Goal: Transaction & Acquisition: Download file/media

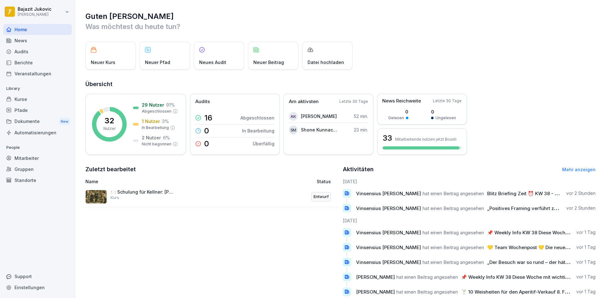
click at [39, 43] on div "News" at bounding box center [37, 40] width 69 height 11
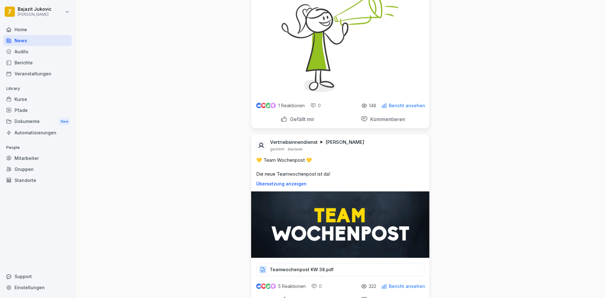
scroll to position [315, 0]
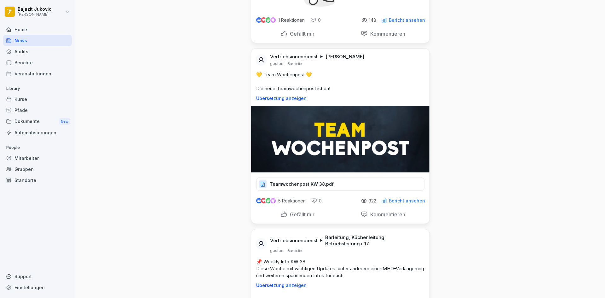
click at [354, 191] on div "Teamwochenpost KW 38.pdf" at bounding box center [340, 183] width 168 height 13
click at [326, 187] on p "Teamwochenpost KW 38.pdf" at bounding box center [302, 184] width 64 height 6
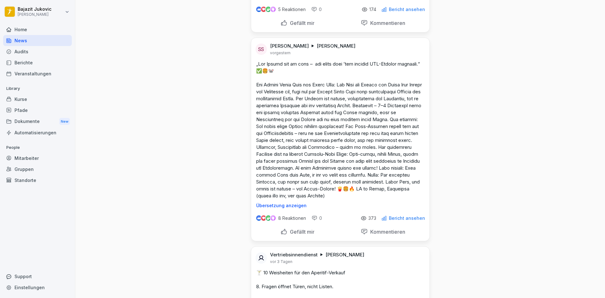
scroll to position [567, 0]
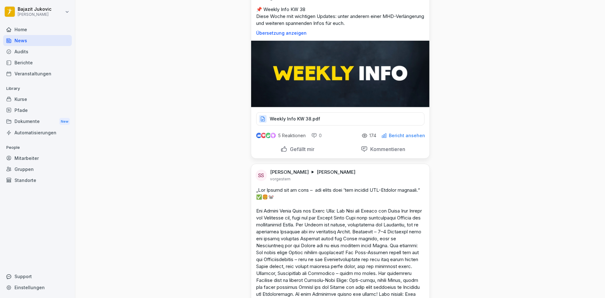
click at [336, 125] on div "Weekly Info KW 38.pdf" at bounding box center [340, 118] width 168 height 13
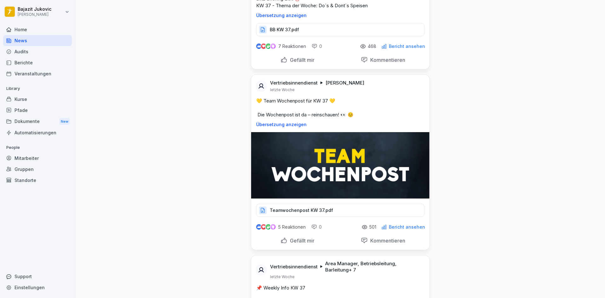
scroll to position [2677, 0]
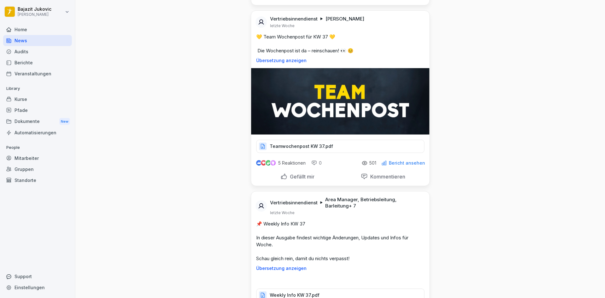
click at [355, 153] on div "Teamwochenpost KW 37.pdf" at bounding box center [340, 146] width 168 height 13
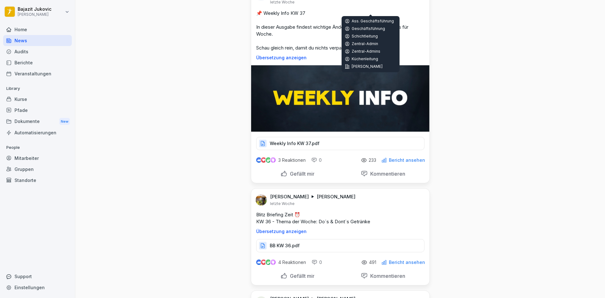
scroll to position [2898, 0]
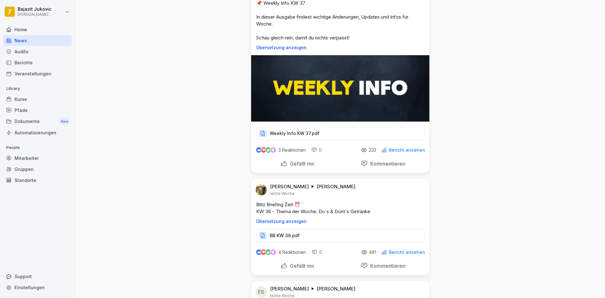
click at [340, 140] on div "Weekly Info KW 37.pdf" at bounding box center [340, 133] width 168 height 13
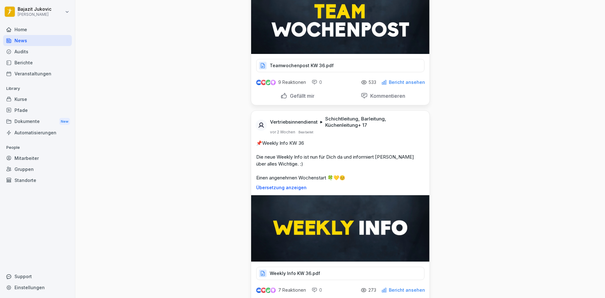
scroll to position [6456, 0]
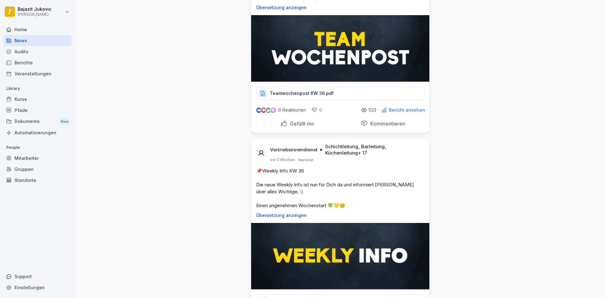
click at [332, 100] on div "Teamwochenpost KW 36.pdf" at bounding box center [340, 93] width 168 height 13
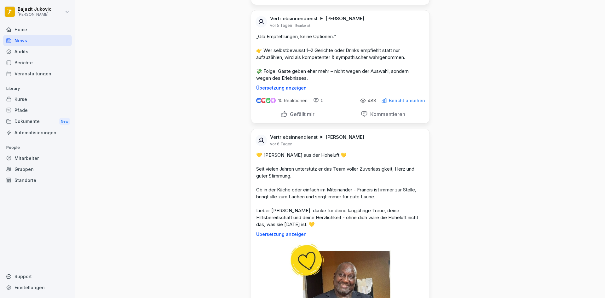
scroll to position [0, 0]
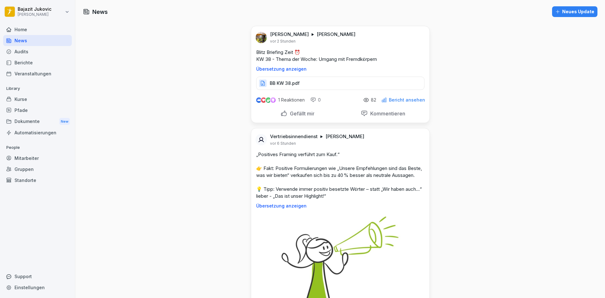
click at [308, 84] on div "BB KW 38.pdf" at bounding box center [340, 83] width 168 height 13
